Goal: Task Accomplishment & Management: Use online tool/utility

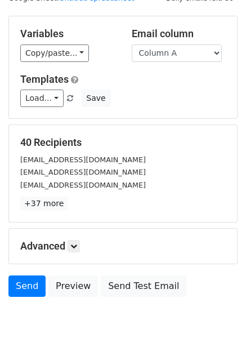
scroll to position [91, 0]
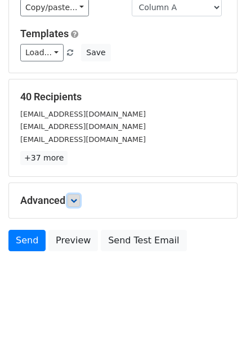
click at [76, 203] on icon at bounding box center [73, 200] width 7 height 7
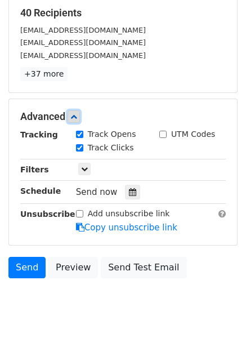
scroll to position [176, 0]
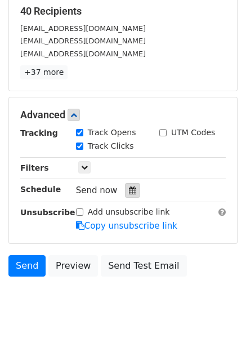
click at [132, 191] on div at bounding box center [132, 190] width 15 height 15
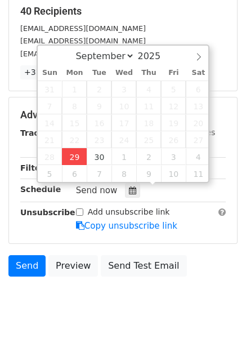
type input "2025-09-29 12:00"
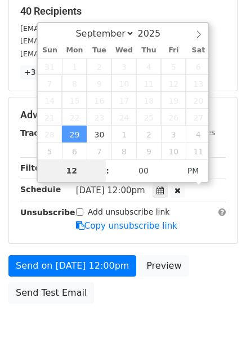
type input "4"
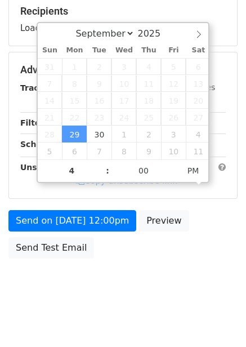
type input "2025-09-29 16:00"
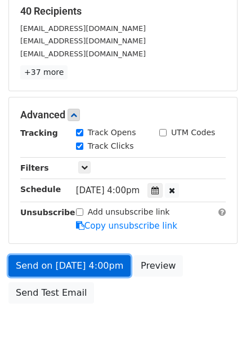
click at [92, 271] on link "Send on Sep 29 at 4:00pm" at bounding box center [69, 265] width 122 height 21
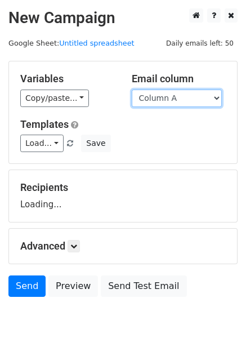
drag, startPoint x: 180, startPoint y: 96, endPoint x: 180, endPoint y: 106, distance: 10.7
click at [180, 96] on select "Column A Column B Column C Column D Column E Column F" at bounding box center [177, 98] width 90 height 17
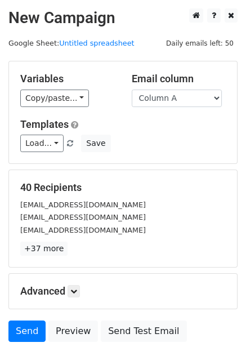
click at [175, 97] on select "Column A Column B Column C Column D Column E Column F" at bounding box center [177, 98] width 90 height 17
click at [172, 93] on select "Column A Column B Column C Column D Column E Column F" at bounding box center [177, 98] width 90 height 17
select select "Column B"
click at [132, 90] on select "Column A Column B Column C Column D Column E Column F" at bounding box center [177, 98] width 90 height 17
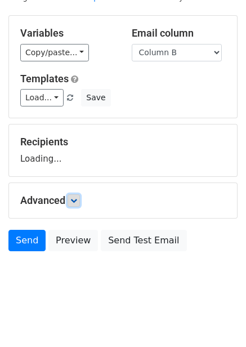
click at [80, 201] on link at bounding box center [74, 200] width 12 height 12
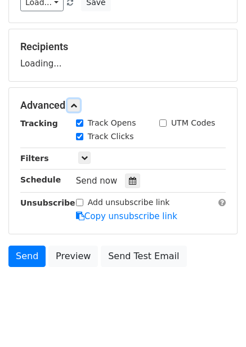
scroll to position [156, 0]
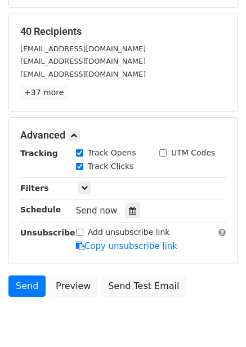
click at [128, 164] on div "Track Clicks" at bounding box center [109, 167] width 83 height 14
click at [129, 208] on icon at bounding box center [132, 211] width 7 height 8
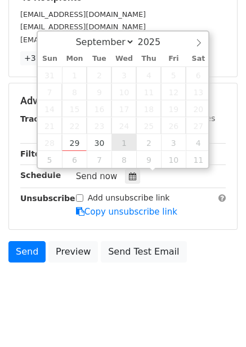
scroll to position [201, 0]
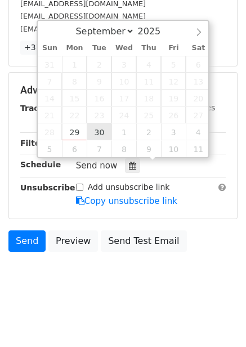
type input "2025-09-30 12:00"
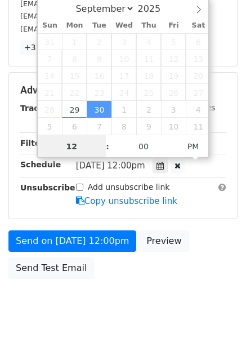
scroll to position [1, 0]
type input "5"
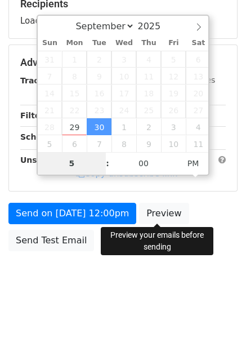
scroll to position [183, 0]
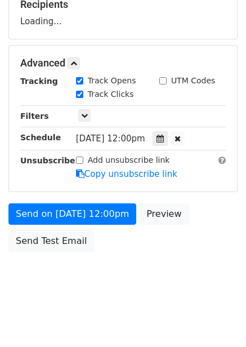
type input "2025-09-30 17:00"
click at [185, 248] on div "Send on Sep 30 at 12:00pm Preview Send Test Email" at bounding box center [123, 230] width 246 height 54
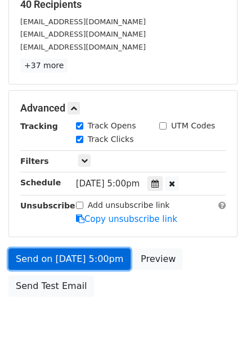
click at [86, 251] on link "Send on Sep 30 at 5:00pm" at bounding box center [69, 258] width 122 height 21
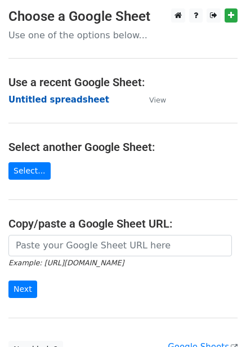
click at [70, 102] on strong "Untitled spreadsheet" at bounding box center [58, 100] width 101 height 10
click at [41, 104] on strong "Untitled spreadsheet" at bounding box center [58, 100] width 101 height 10
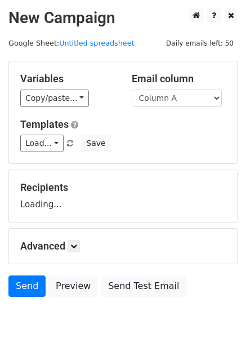
click at [168, 92] on select "Column A Column B Column C Column D Column E Column F" at bounding box center [177, 98] width 90 height 17
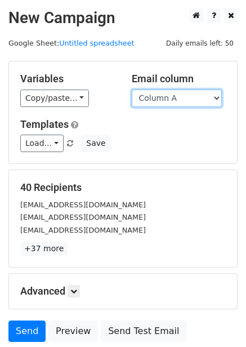
click at [168, 104] on select "Column A Column B Column C Column D Column E Column F" at bounding box center [177, 98] width 90 height 17
select select "Column C"
click at [132, 90] on select "Column A Column B Column C Column D Column E Column F" at bounding box center [177, 98] width 90 height 17
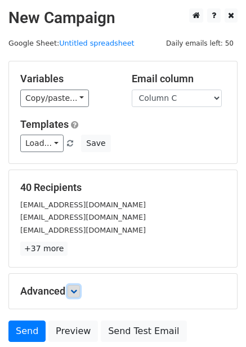
click at [76, 285] on link at bounding box center [74, 291] width 12 height 12
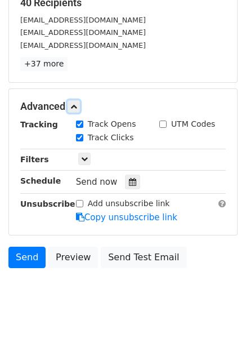
scroll to position [186, 0]
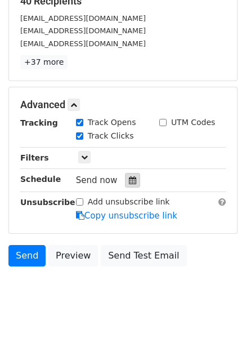
click at [129, 179] on icon at bounding box center [132, 180] width 7 height 8
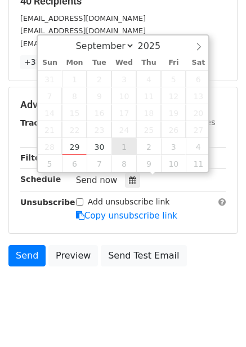
type input "2025-10-01 12:00"
select select "9"
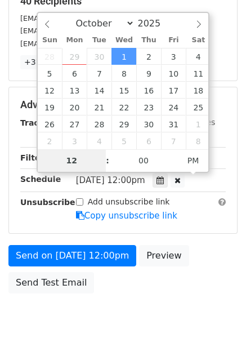
type input "6"
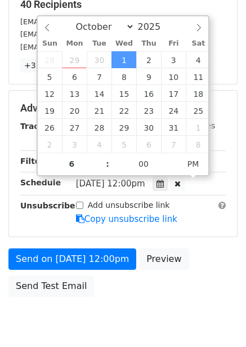
type input "2025-10-01 18:00"
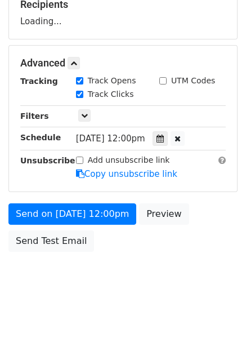
click at [173, 273] on body "New Campaign Daily emails left: 50 Google Sheet: Untitled spreadsheet Variables…" at bounding box center [123, 63] width 246 height 477
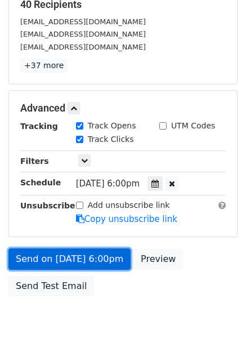
click at [100, 263] on link "Send on Oct 1 at 6:00pm" at bounding box center [69, 258] width 122 height 21
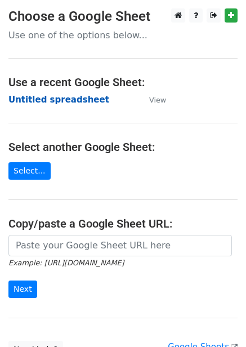
click at [65, 100] on strong "Untitled spreadsheet" at bounding box center [58, 100] width 101 height 10
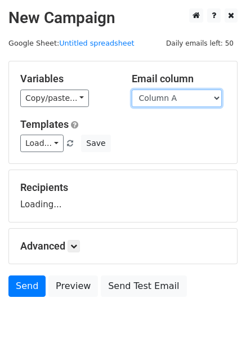
drag, startPoint x: 0, startPoint y: 0, endPoint x: 164, endPoint y: 106, distance: 195.6
click at [164, 104] on select "Column A Column B Column C Column D Column E Column F" at bounding box center [177, 98] width 90 height 17
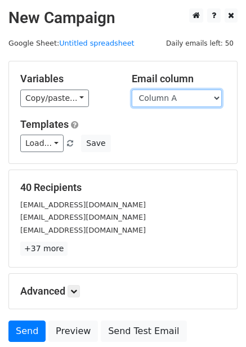
click at [206, 102] on select "Column A Column B Column C Column D Column E Column F" at bounding box center [177, 98] width 90 height 17
select select "Column D"
click at [132, 90] on select "Column A Column B Column C Column D Column E Column F" at bounding box center [177, 98] width 90 height 17
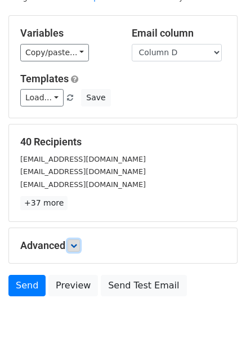
click at [74, 242] on icon at bounding box center [73, 245] width 7 height 7
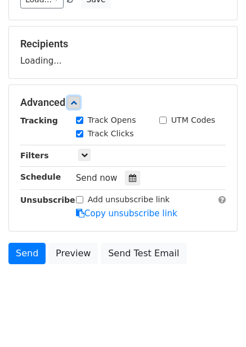
scroll to position [145, 0]
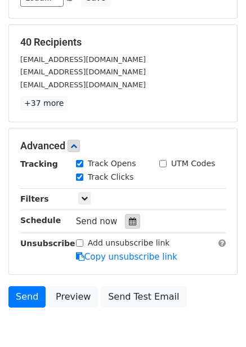
click at [129, 218] on icon at bounding box center [132, 221] width 7 height 8
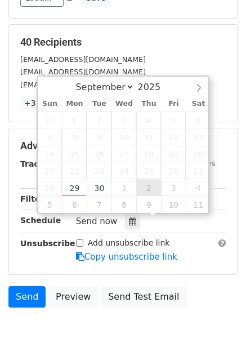
type input "[DATE] 12:00"
select select "9"
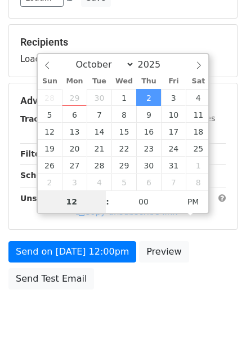
type input "7"
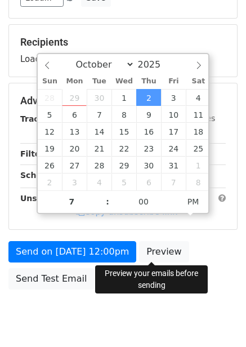
type input "[DATE] 19:00"
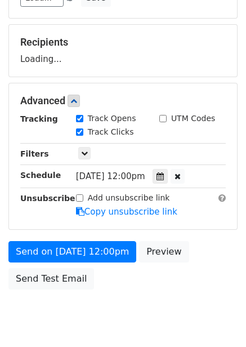
click at [162, 269] on div "Send on [DATE] 12:00pm Preview Send Test Email" at bounding box center [123, 268] width 246 height 54
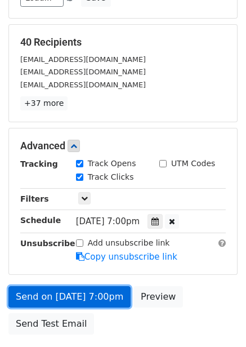
click at [102, 289] on link "Send on [DATE] 7:00pm" at bounding box center [69, 296] width 122 height 21
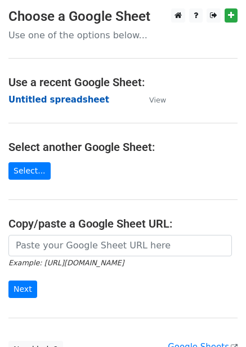
click at [56, 99] on strong "Untitled spreadsheet" at bounding box center [58, 100] width 101 height 10
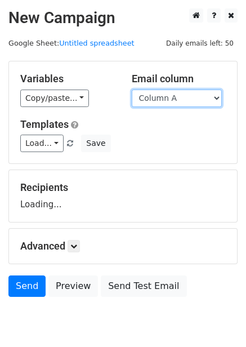
click at [165, 103] on select "Column A Column B Column C Column D Column E Column F" at bounding box center [177, 98] width 90 height 17
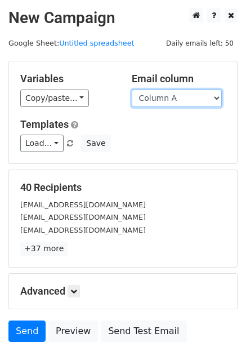
click at [165, 99] on select "Column A Column B Column C Column D Column E Column F" at bounding box center [177, 98] width 90 height 17
select select "Column E"
click at [132, 90] on select "Column A Column B Column C Column D Column E Column F" at bounding box center [177, 98] width 90 height 17
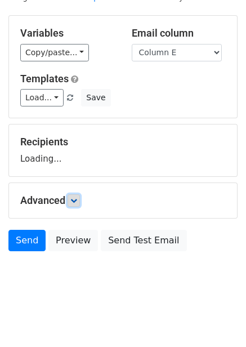
click at [80, 205] on link at bounding box center [74, 200] width 12 height 12
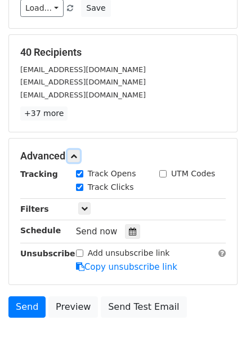
scroll to position [137, 0]
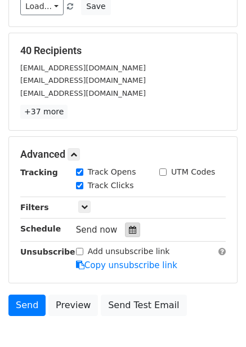
click at [129, 231] on icon at bounding box center [132, 230] width 7 height 8
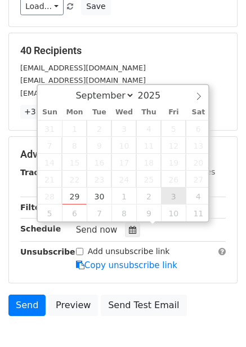
type input "2025-10-03 12:00"
select select "9"
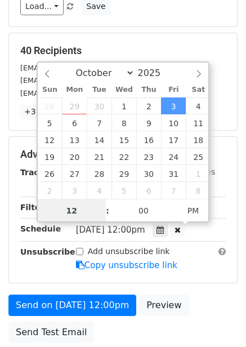
scroll to position [1, 0]
type input "8"
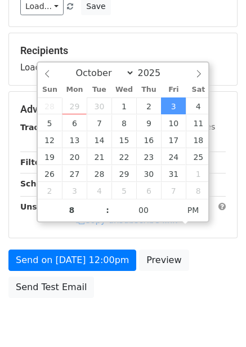
type input "2025-10-03 20:00"
click at [192, 278] on div "Send on Oct 3 at 12:00pm Preview Send Test Email" at bounding box center [123, 276] width 246 height 54
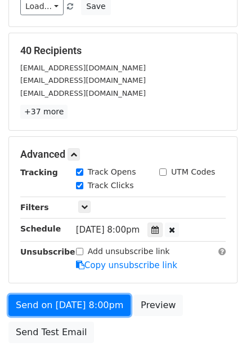
click at [91, 298] on link "Send on Oct 3 at 8:00pm" at bounding box center [69, 305] width 122 height 21
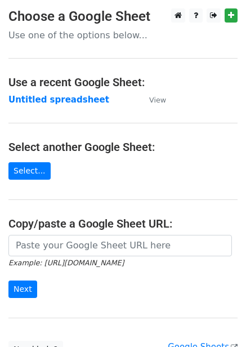
click at [68, 100] on strong "Untitled spreadsheet" at bounding box center [58, 100] width 101 height 10
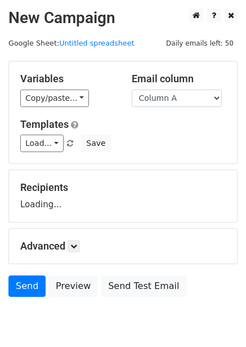
click at [157, 99] on select "Column A Column B Column C Column D Column E Column F" at bounding box center [177, 98] width 90 height 17
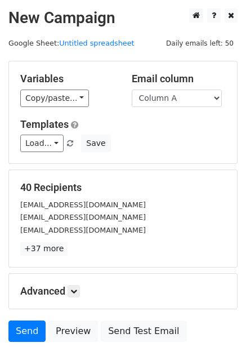
click at [153, 184] on h5 "40 Recipients" at bounding box center [123, 187] width 206 height 12
drag, startPoint x: 154, startPoint y: 93, endPoint x: 155, endPoint y: 104, distance: 10.2
click at [154, 93] on select "Column A Column B Column C Column D Column E Column F" at bounding box center [177, 98] width 90 height 17
select select "Column F"
click at [132, 90] on select "Column A Column B Column C Column D Column E Column F" at bounding box center [177, 98] width 90 height 17
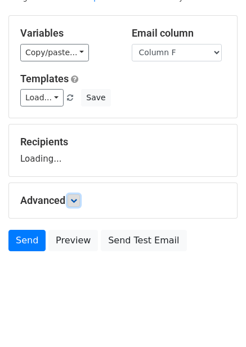
click at [73, 205] on link at bounding box center [74, 200] width 12 height 12
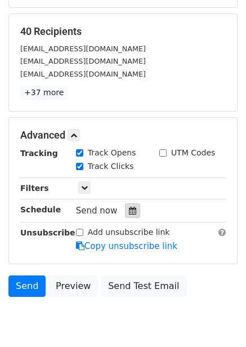
click at [132, 211] on div at bounding box center [132, 210] width 15 height 15
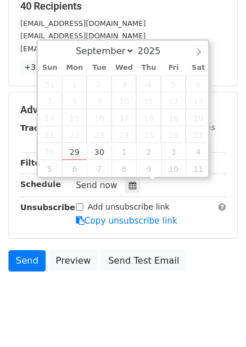
scroll to position [201, 0]
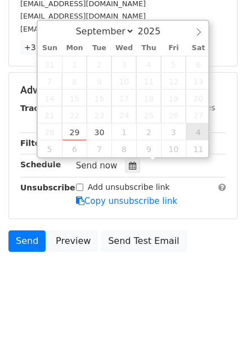
type input "[DATE] 12:00"
select select "9"
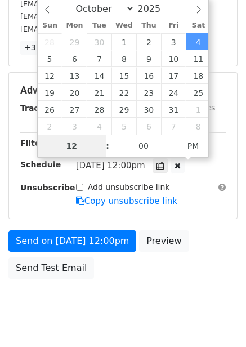
type input "9"
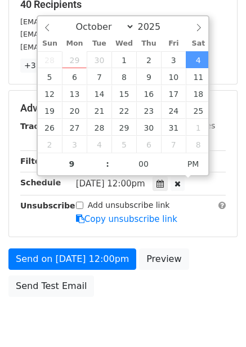
type input "[DATE] 21:00"
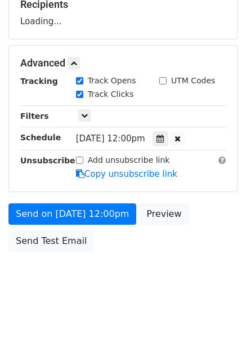
click at [195, 220] on div "Send on [DATE] 12:00pm Preview Send Test Email" at bounding box center [123, 230] width 246 height 54
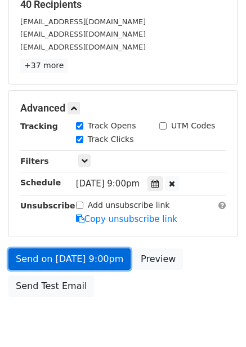
click at [101, 268] on link "Send on [DATE] 9:00pm" at bounding box center [69, 258] width 122 height 21
